Goal: Transaction & Acquisition: Download file/media

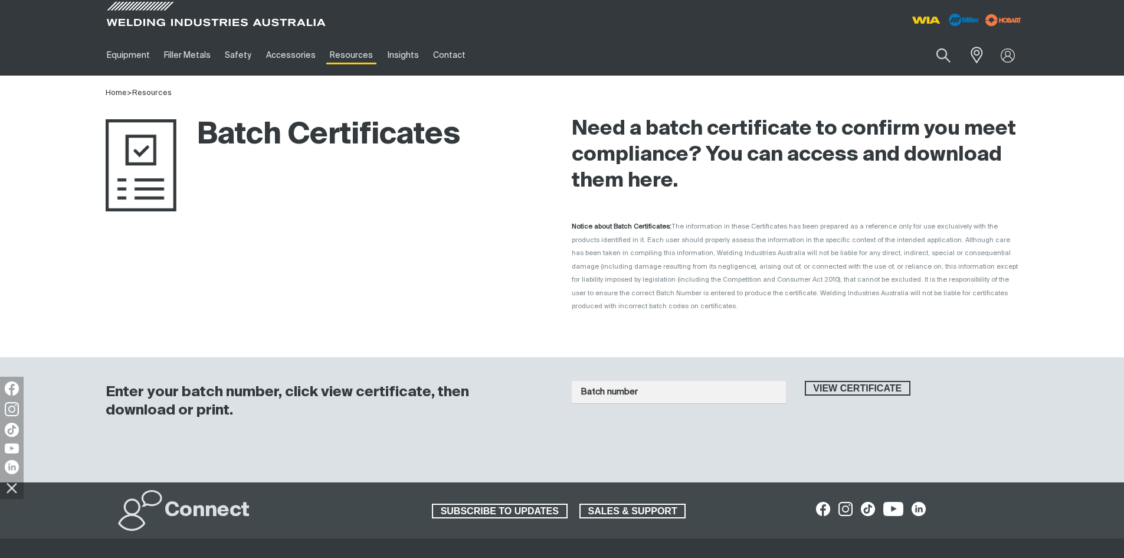
click at [805, 381] on button "View certificate" at bounding box center [858, 388] width 106 height 15
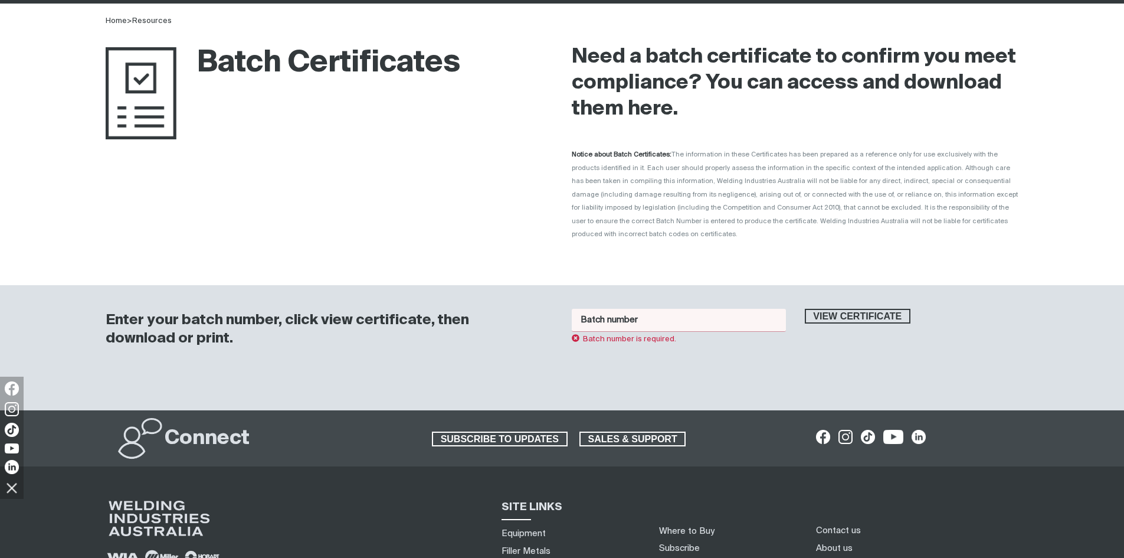
scroll to position [100, 0]
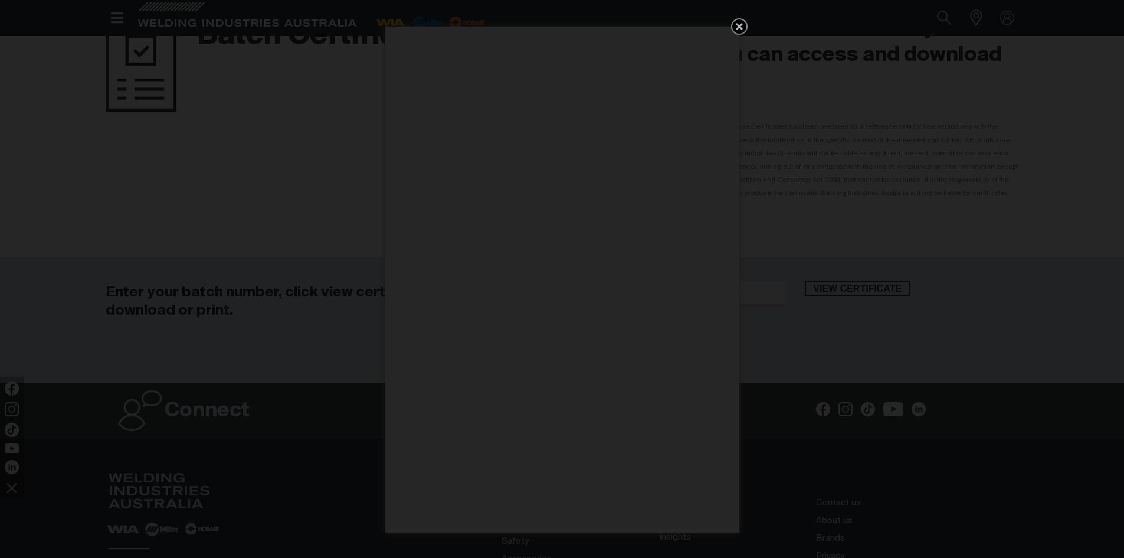
click at [741, 26] on icon "Get 5 WIA Welding Guides Free!" at bounding box center [739, 26] width 7 height 7
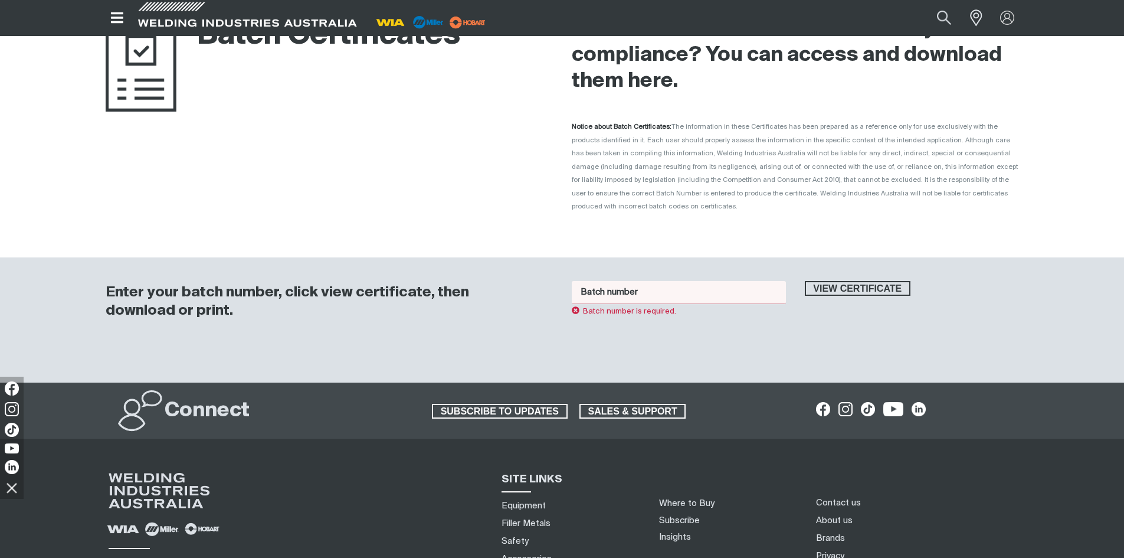
click at [656, 281] on input "Batch number" at bounding box center [679, 292] width 214 height 23
click at [848, 281] on span "View certificate" at bounding box center [858, 288] width 104 height 15
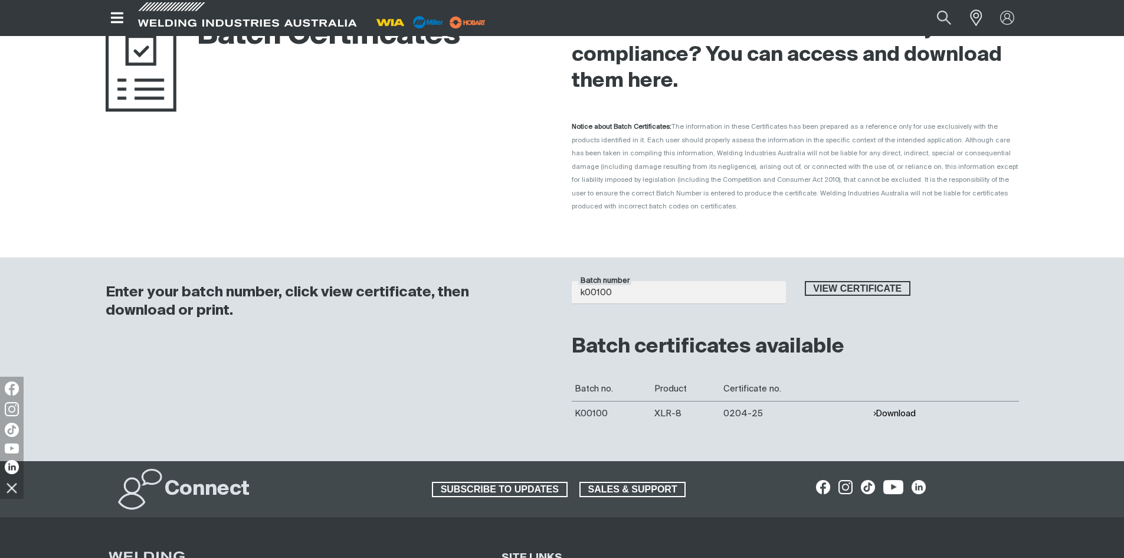
click at [908, 408] on button "Download" at bounding box center [894, 413] width 43 height 10
click at [675, 281] on input "k00100" at bounding box center [679, 292] width 214 height 23
type input "k"
type input "1015782"
click at [863, 281] on span "View certificate" at bounding box center [858, 288] width 104 height 15
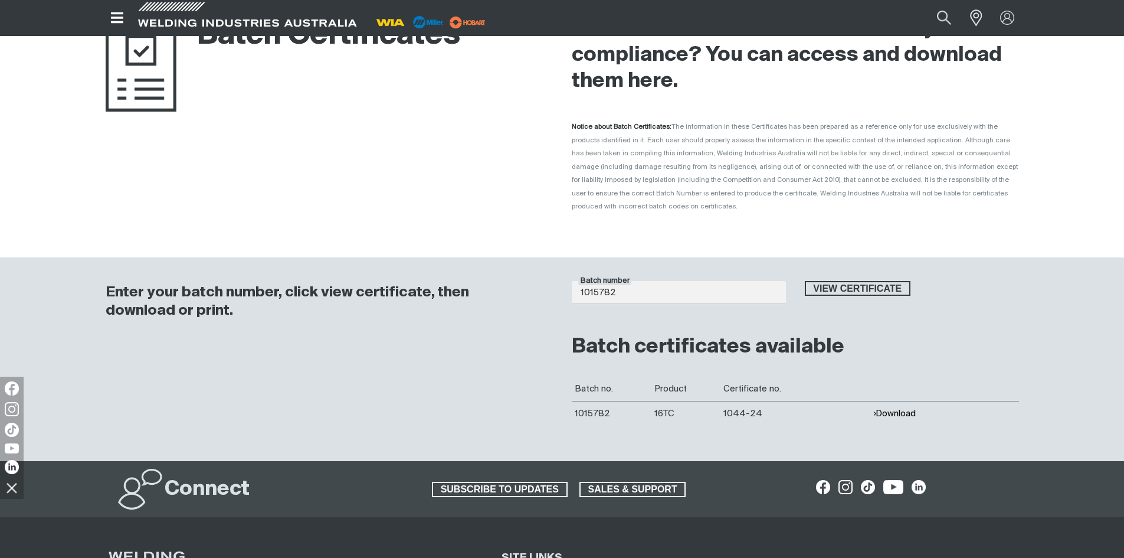
click at [899, 408] on button "Download" at bounding box center [894, 413] width 43 height 10
